Goal: Navigation & Orientation: Find specific page/section

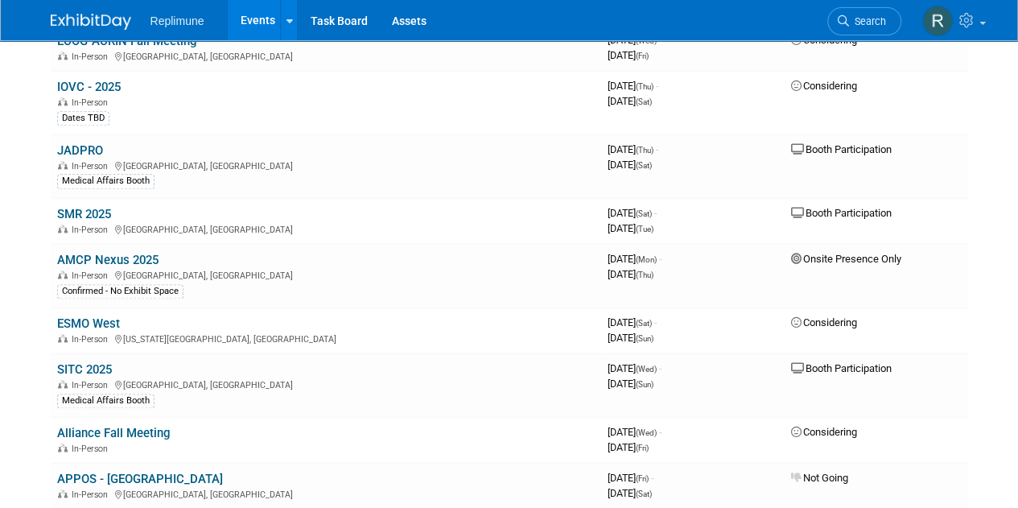
scroll to position [872, 0]
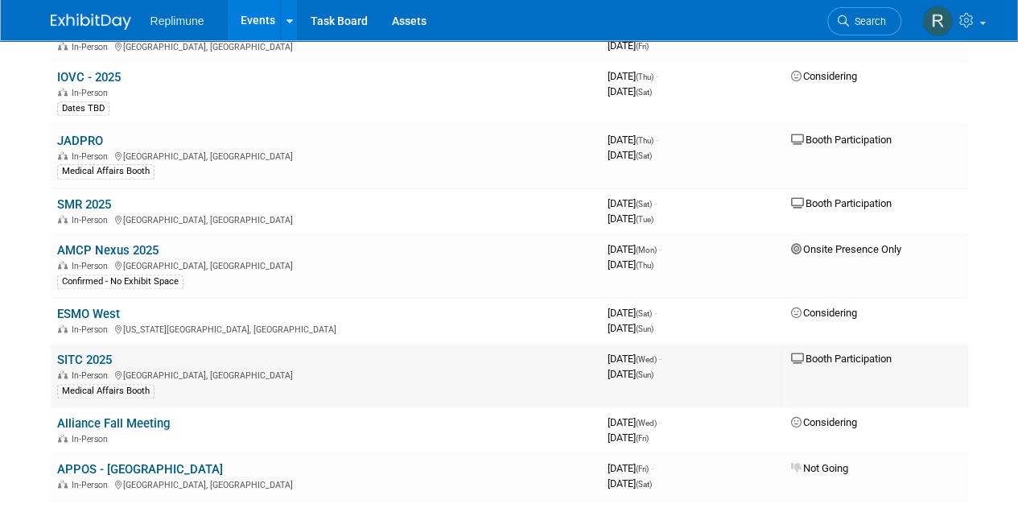
click at [89, 356] on link "SITC 2025" at bounding box center [84, 360] width 55 height 14
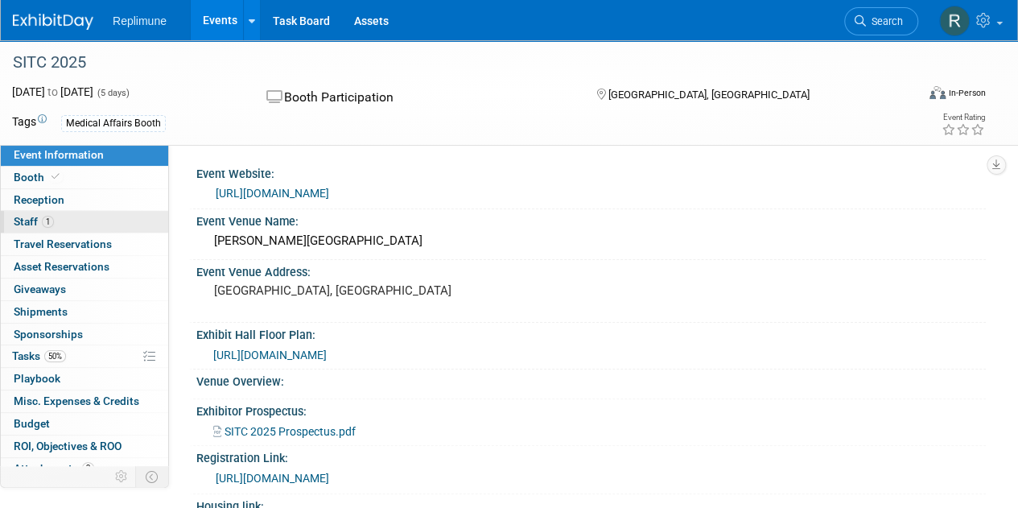
click at [85, 218] on link "1 Staff 1" at bounding box center [84, 222] width 167 height 22
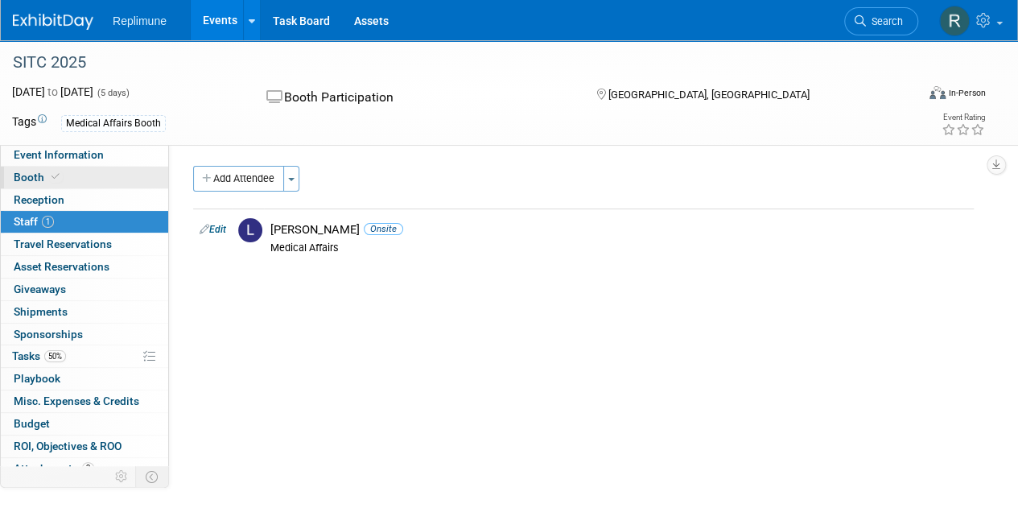
click at [64, 171] on link "Booth" at bounding box center [84, 178] width 167 height 22
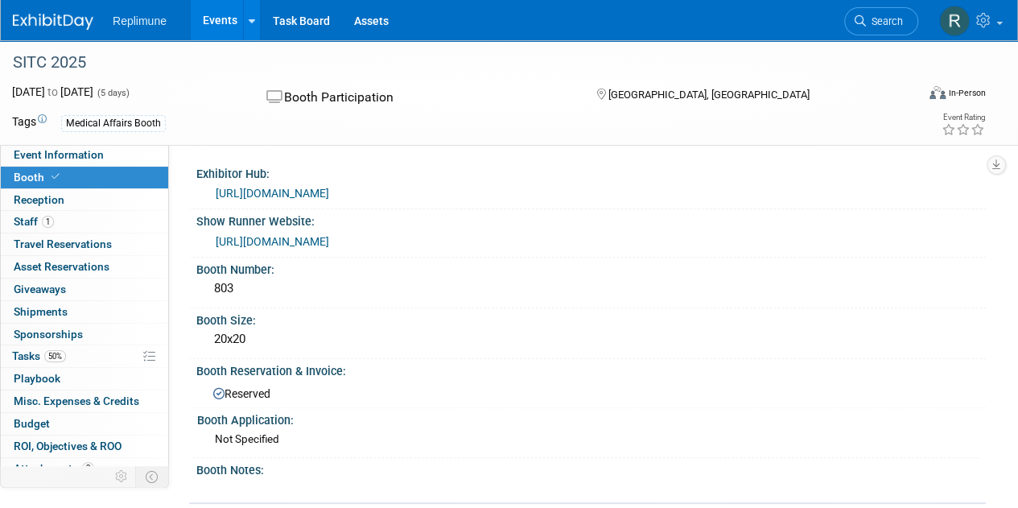
click at [329, 192] on link "https://www.conferenceharvester.com/harvester2expw/home.asp?EventKey=NAKXYFLC&U…" at bounding box center [272, 193] width 113 height 13
click at [295, 241] on link "https://heritageexpo.boomerecommerce.com/Home/1890/EventHome" at bounding box center [272, 241] width 113 height 13
